Goal: Find specific page/section: Find specific page/section

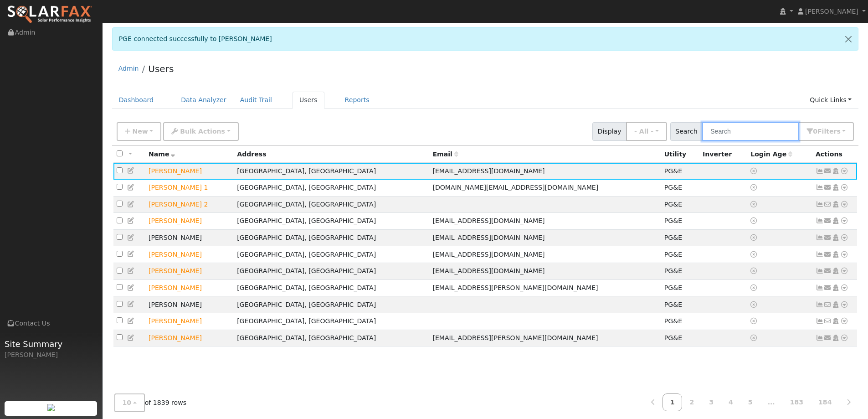
click at [749, 129] on input "text" at bounding box center [750, 131] width 97 height 19
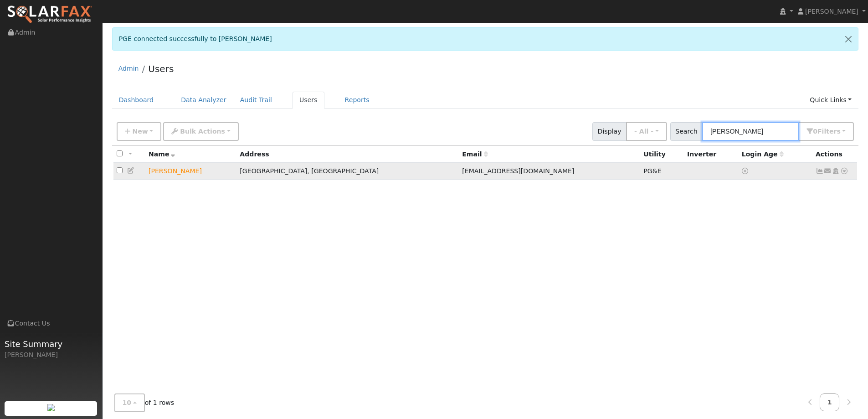
type input "[PERSON_NAME]"
click at [844, 171] on icon at bounding box center [844, 171] width 8 height 6
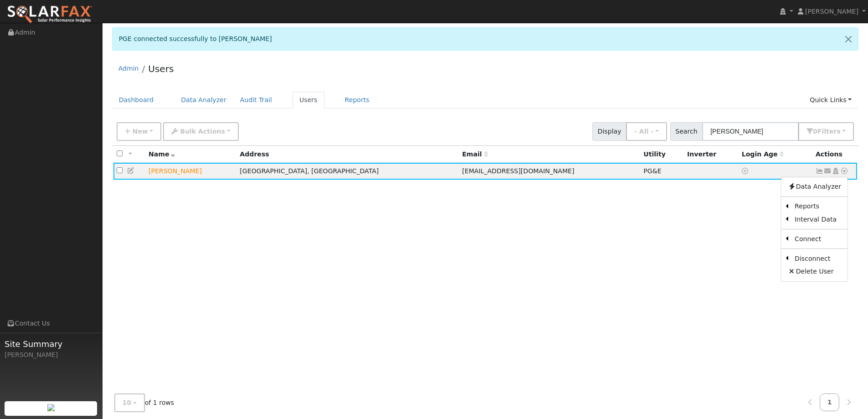
click at [762, 222] on div "All None All on page None on page Name Address Email Utility Inverter Login Age…" at bounding box center [485, 271] width 746 height 251
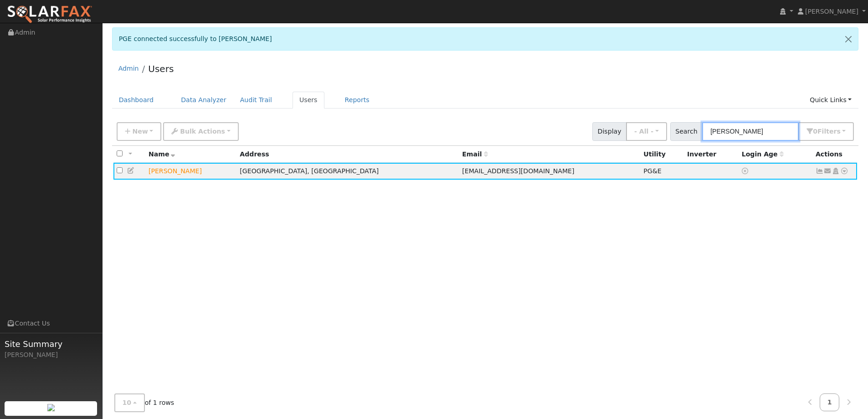
drag, startPoint x: 763, startPoint y: 132, endPoint x: 697, endPoint y: 133, distance: 66.0
click at [697, 133] on div "Search Karen Joyce 0 Filter s Role Show - All - Show Leads Admin Billing Admin …" at bounding box center [762, 131] width 184 height 19
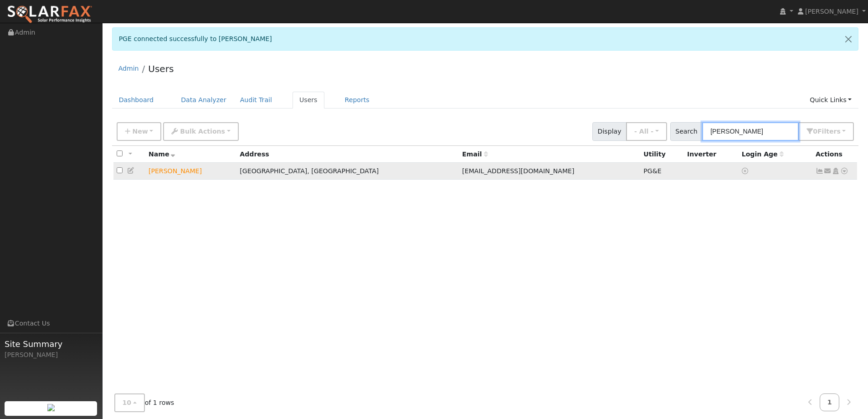
type input "Spencer"
click at [843, 172] on icon at bounding box center [844, 171] width 8 height 6
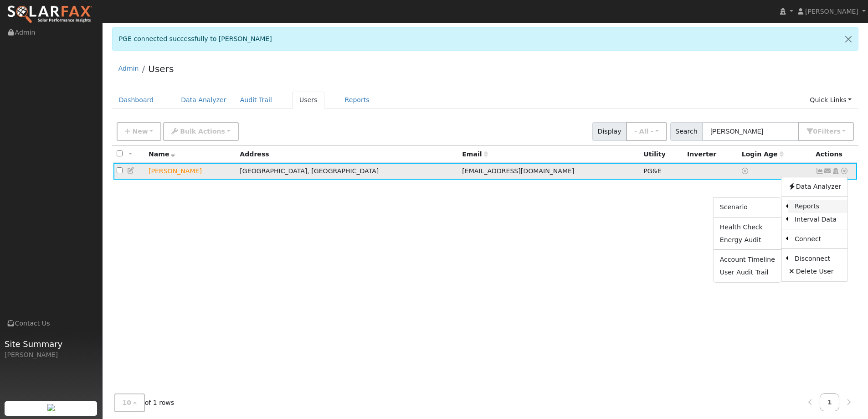
click at [807, 209] on link "Reports" at bounding box center [817, 206] width 59 height 13
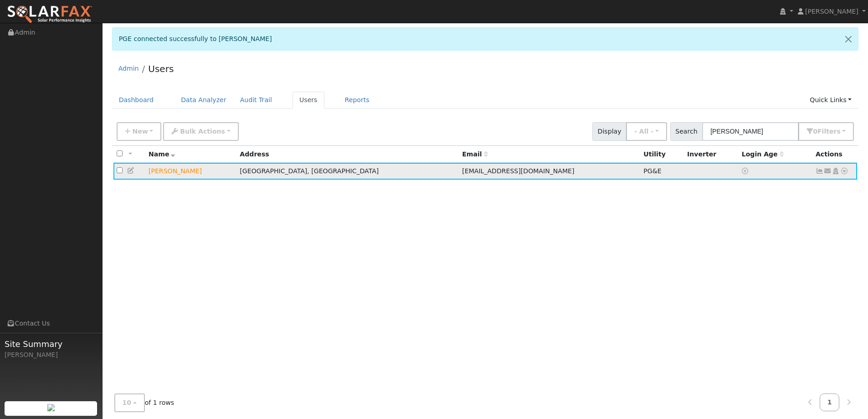
click at [845, 170] on icon at bounding box center [844, 171] width 8 height 6
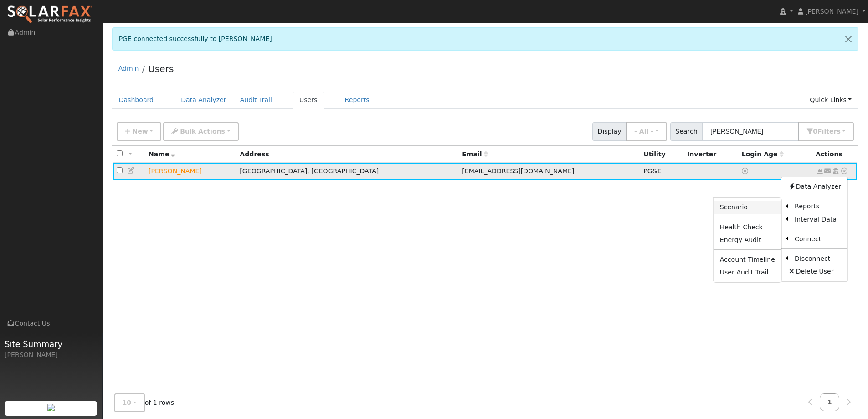
click at [733, 213] on link "Scenario" at bounding box center [747, 207] width 68 height 13
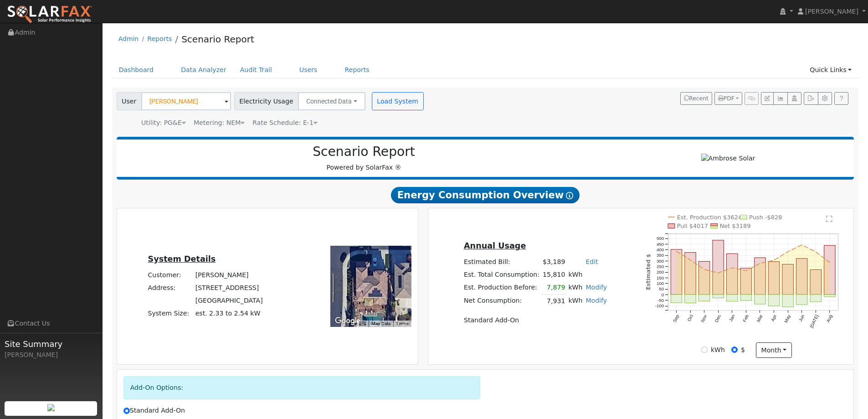
click at [45, 17] on img at bounding box center [50, 14] width 86 height 19
